Goal: Information Seeking & Learning: Learn about a topic

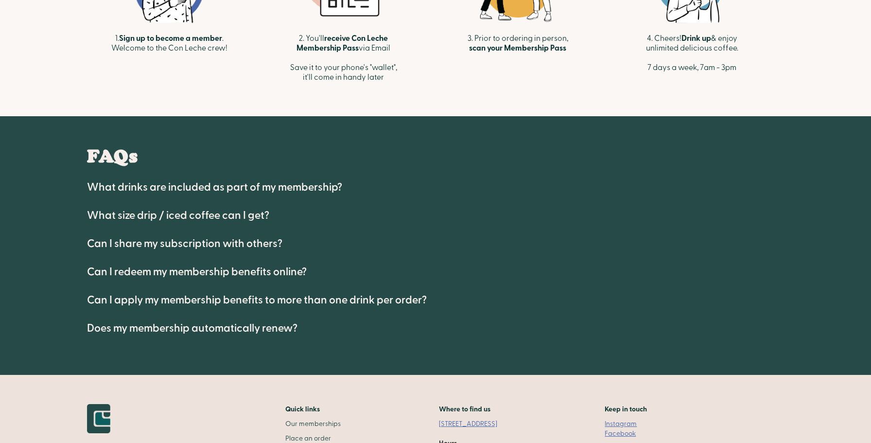
scroll to position [463, 0]
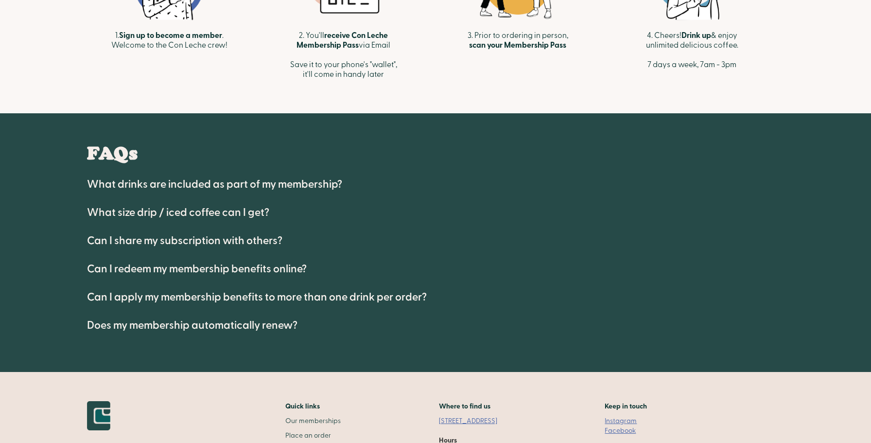
click at [103, 211] on h4 "What size drip / iced coffee can I get?" at bounding box center [178, 213] width 182 height 12
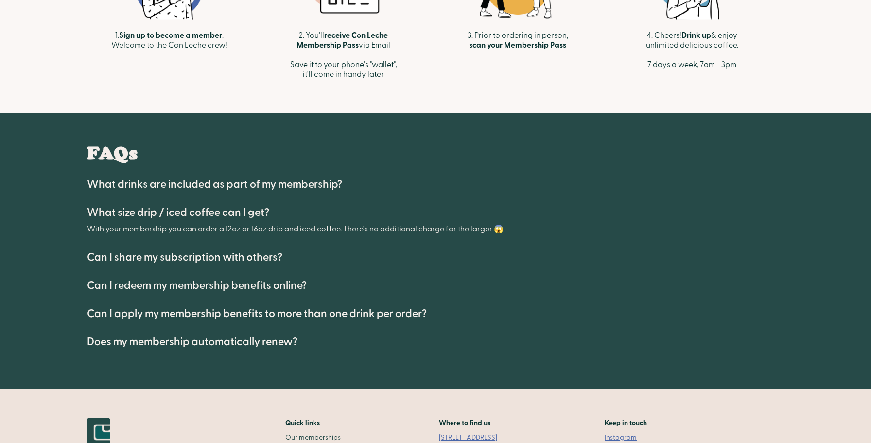
click at [98, 187] on h4 "What drinks are included as part of my membership?" at bounding box center [214, 184] width 255 height 12
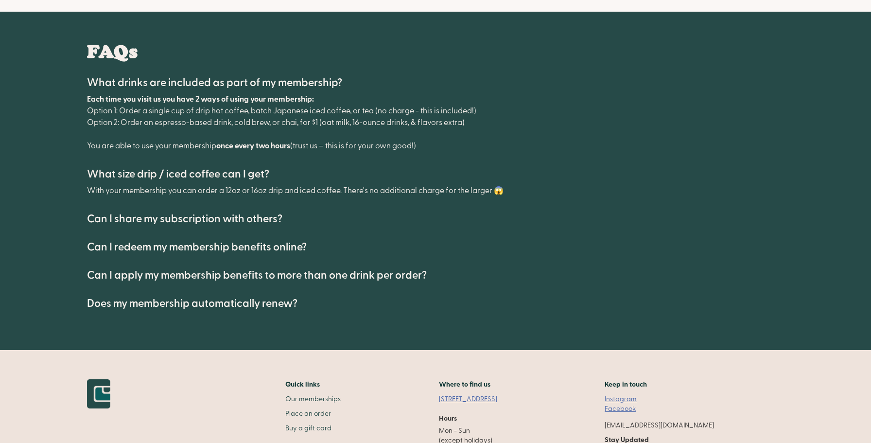
scroll to position [566, 0]
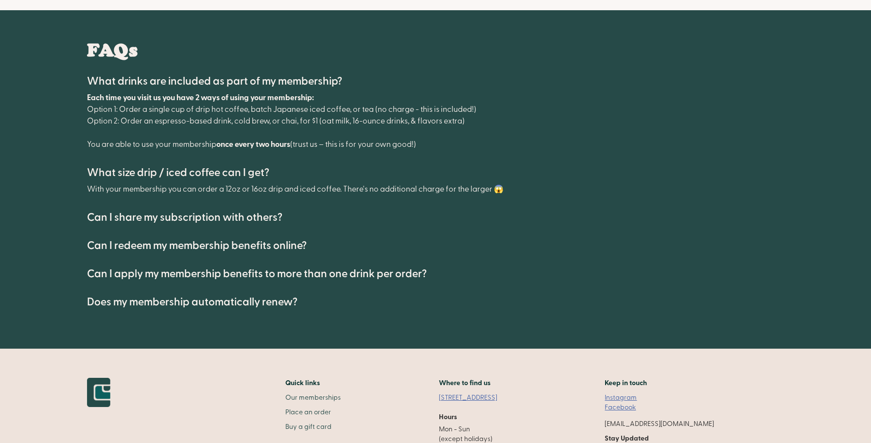
click at [105, 245] on h4 "Can I redeem my membership benefits online?" at bounding box center [197, 246] width 220 height 12
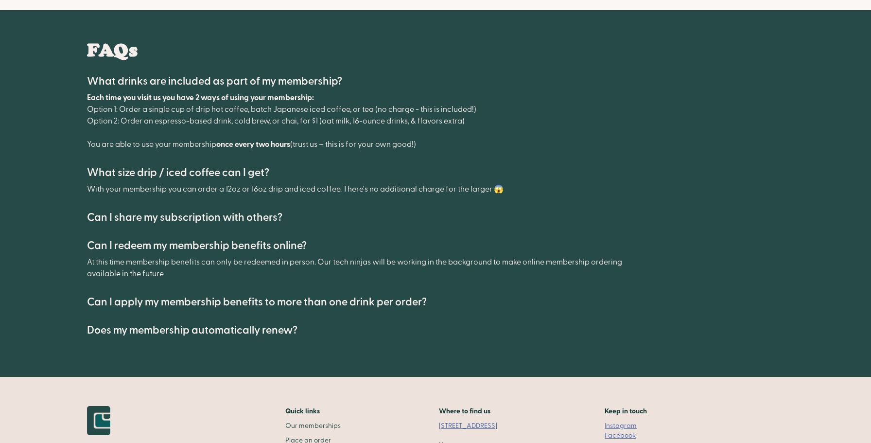
click at [119, 221] on h4 "Can I share my subscription with others?" at bounding box center [184, 217] width 195 height 12
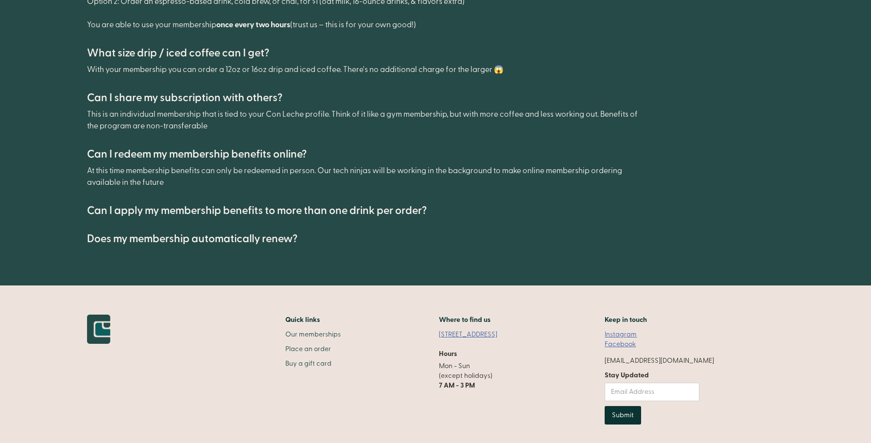
scroll to position [690, 0]
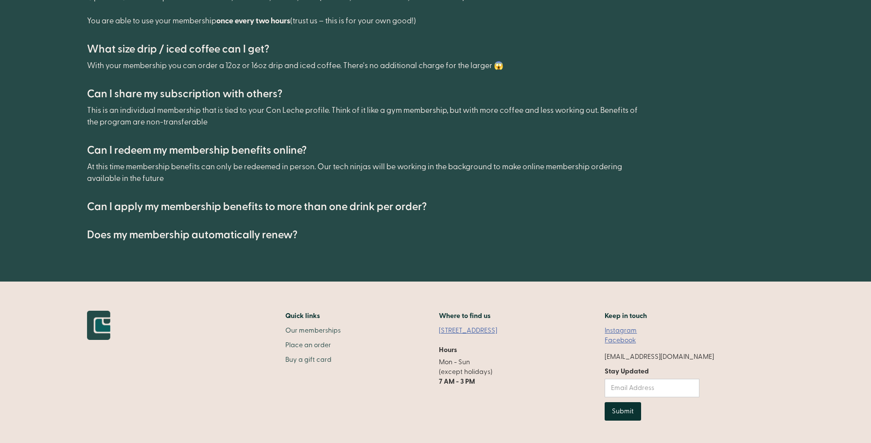
click at [118, 210] on h4 "Can I apply my membership benefits to more than one drink per order?" at bounding box center [257, 207] width 340 height 12
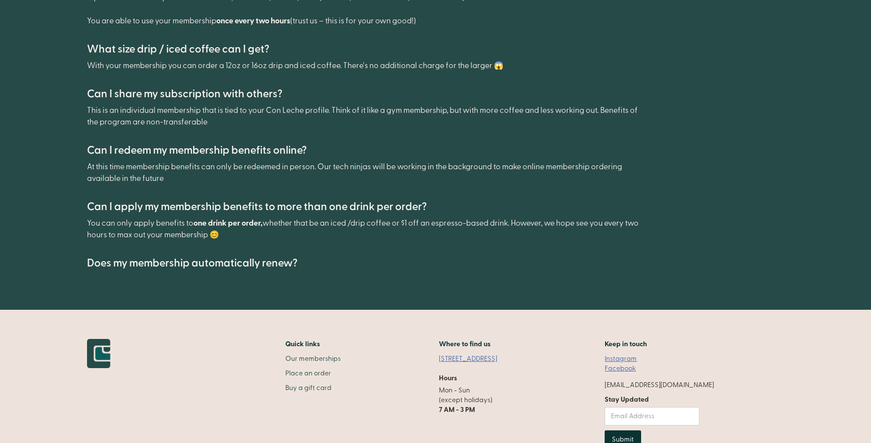
click at [140, 262] on h4 "Does my membership automatically renew?" at bounding box center [192, 263] width 211 height 12
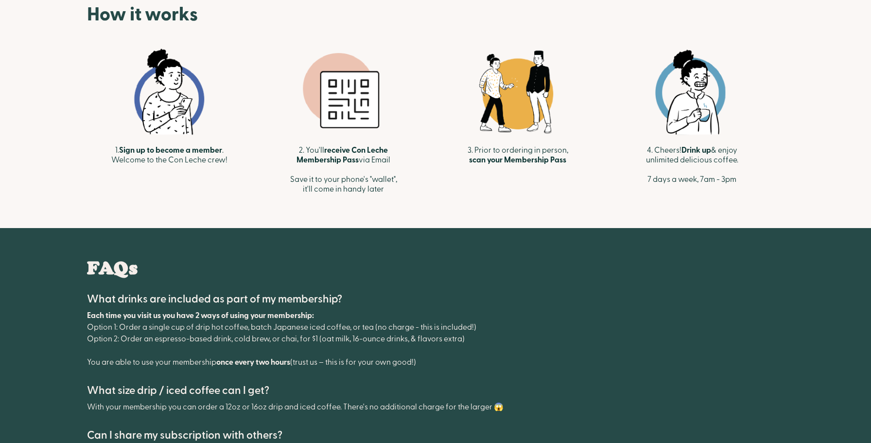
scroll to position [0, 0]
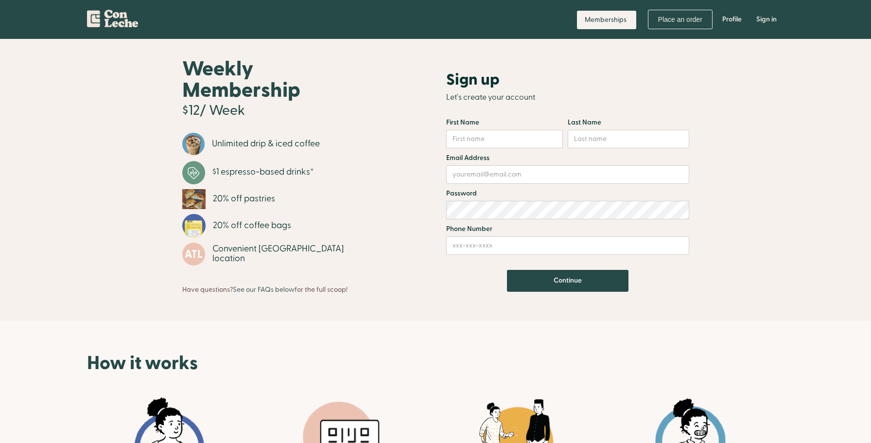
click at [103, 17] on img "home" at bounding box center [112, 16] width 51 height 21
